Goal: Book appointment/travel/reservation

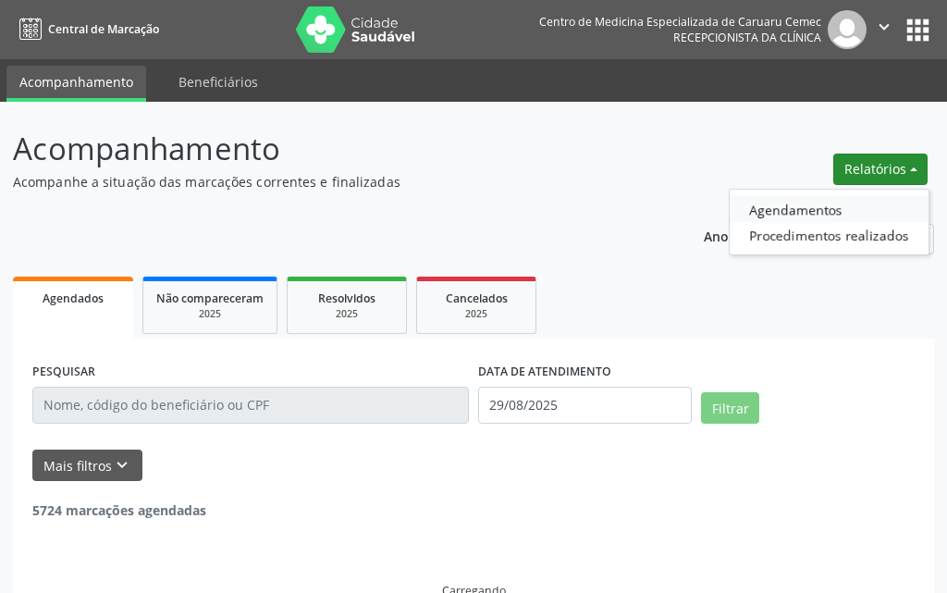
click at [824, 202] on link "Agendamentos" at bounding box center [828, 209] width 199 height 26
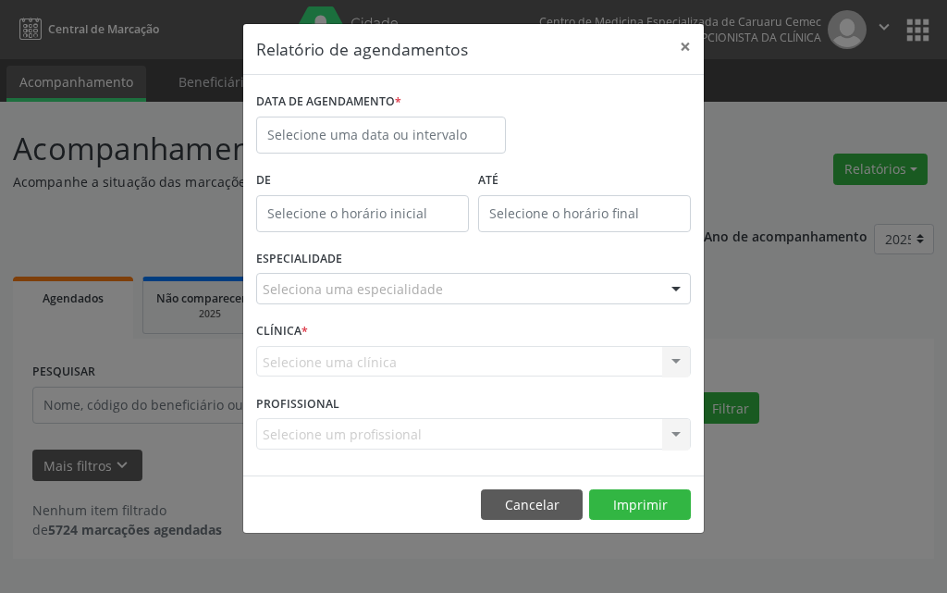
click at [397, 114] on label "DATA DE AGENDAMENTO *" at bounding box center [328, 102] width 145 height 29
click at [397, 124] on input "text" at bounding box center [381, 134] width 250 height 37
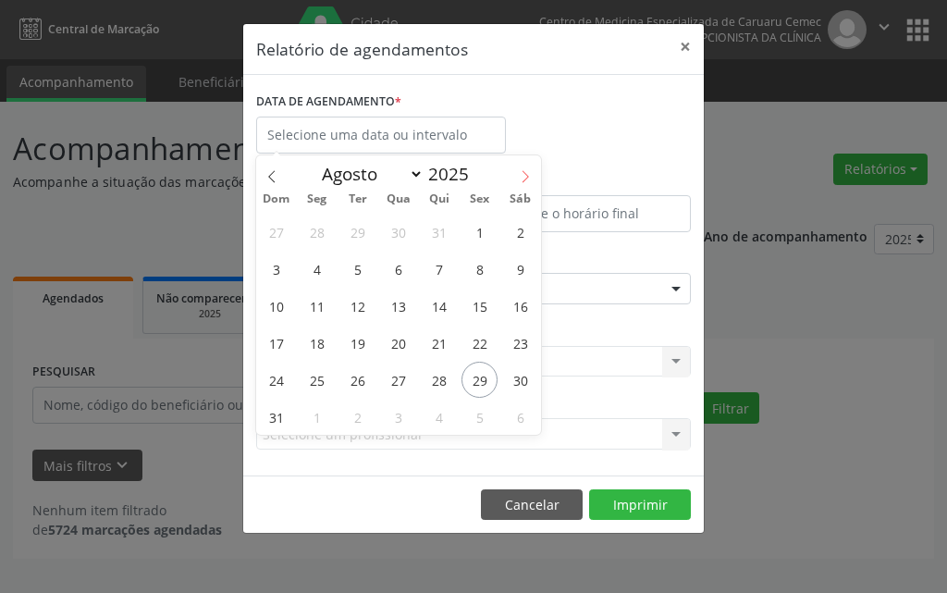
click at [519, 178] on icon at bounding box center [525, 176] width 13 height 13
select select "8"
click at [445, 231] on span "4" at bounding box center [439, 232] width 36 height 36
type input "04/09/2025"
click at [445, 231] on span "4" at bounding box center [439, 232] width 36 height 36
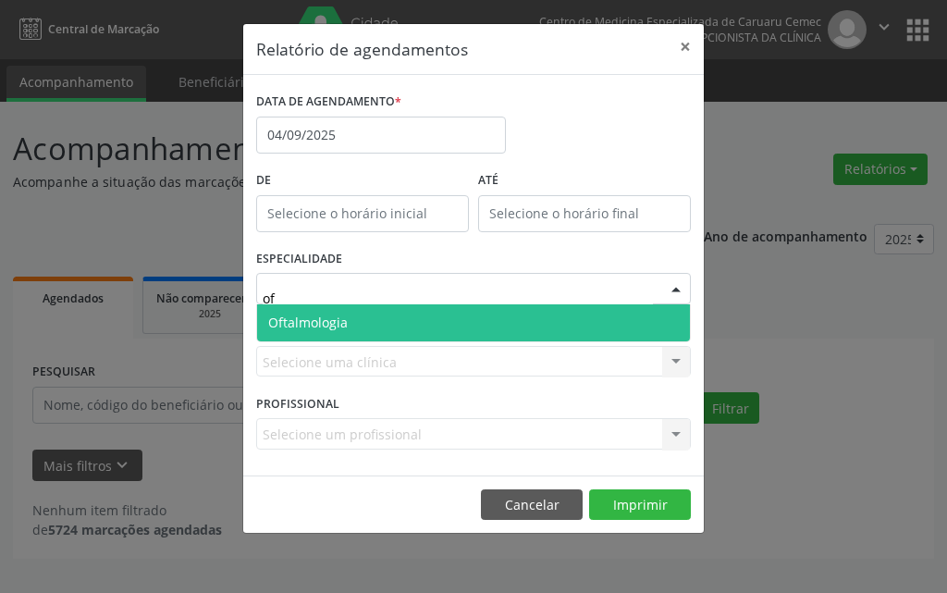
type input "oft"
click at [338, 324] on span "Oftalmologia" at bounding box center [307, 322] width 79 height 18
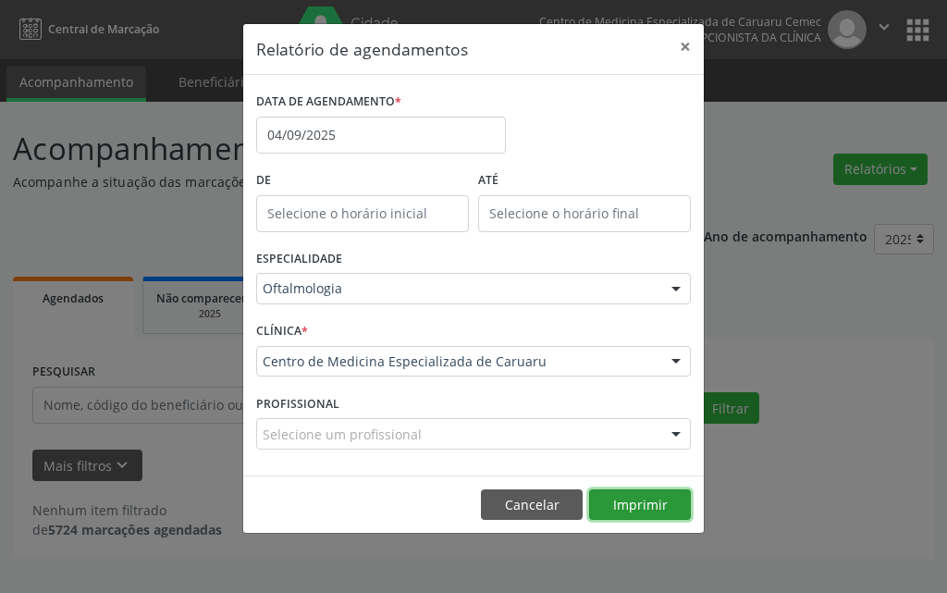
click at [618, 495] on button "Imprimir" at bounding box center [640, 504] width 102 height 31
